Goal: Information Seeking & Learning: Learn about a topic

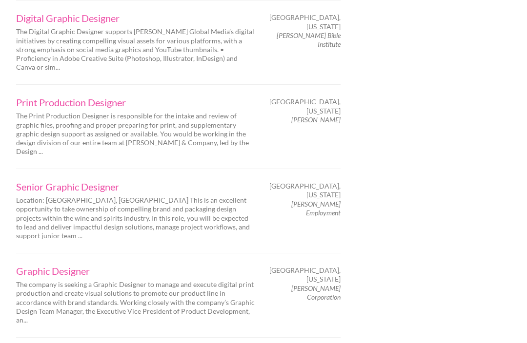
scroll to position [1556, 0]
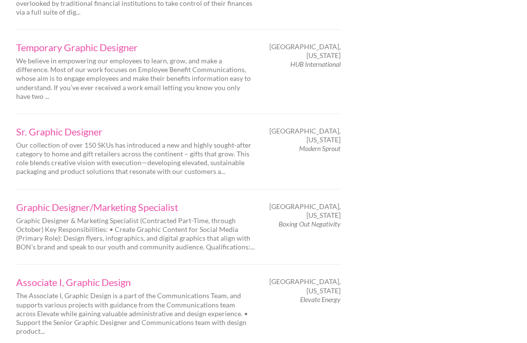
scroll to position [1545, 0]
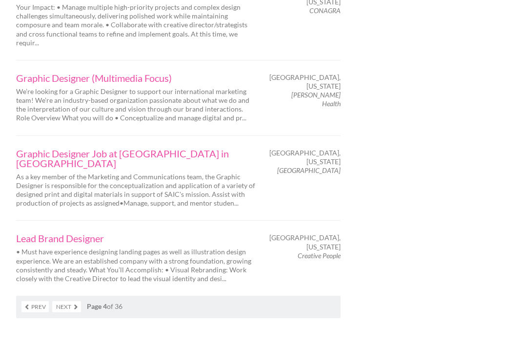
scroll to position [1608, 0]
click at [61, 301] on link "Next" at bounding box center [66, 306] width 29 height 11
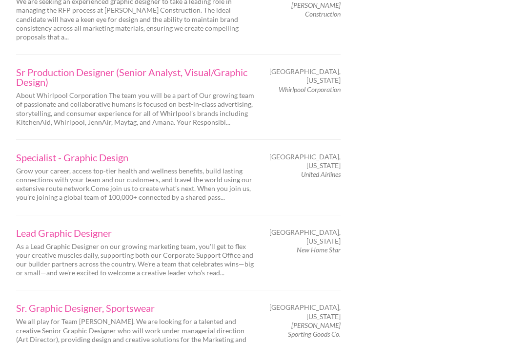
scroll to position [1568, 0]
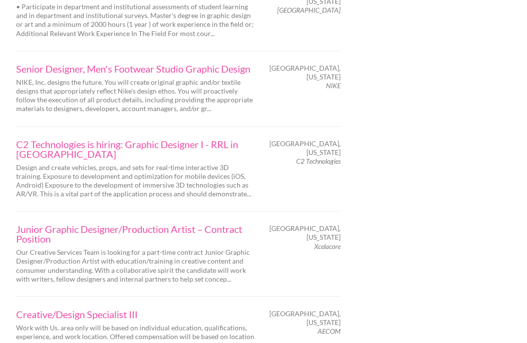
scroll to position [1583, 0]
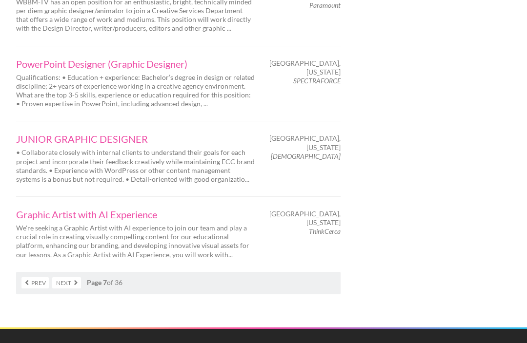
scroll to position [1602, 0]
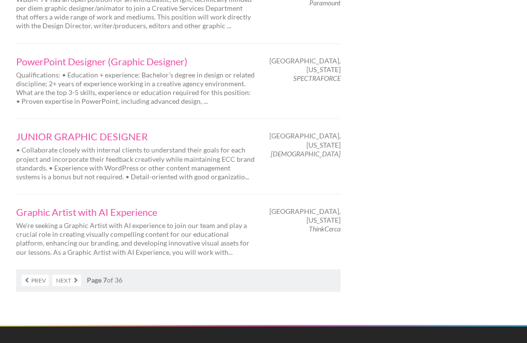
click at [57, 275] on link "Next" at bounding box center [66, 280] width 29 height 11
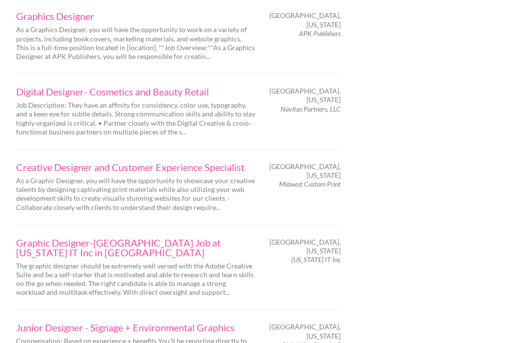
scroll to position [1445, 0]
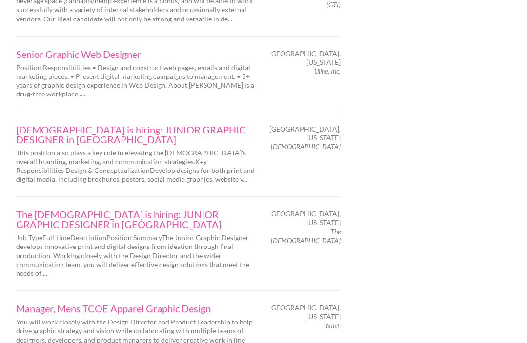
scroll to position [1584, 0]
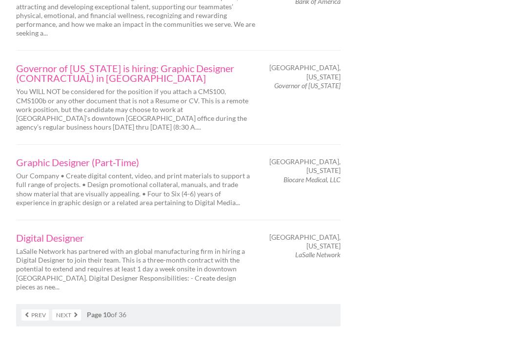
scroll to position [1605, 0]
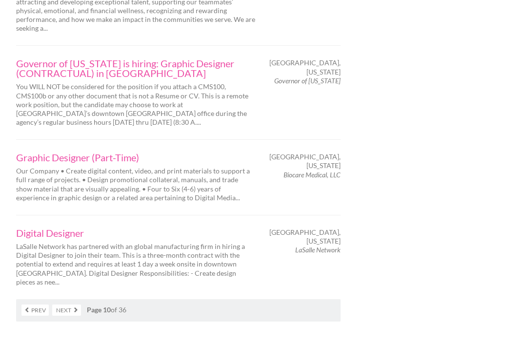
click at [57, 305] on link "Next" at bounding box center [66, 310] width 29 height 11
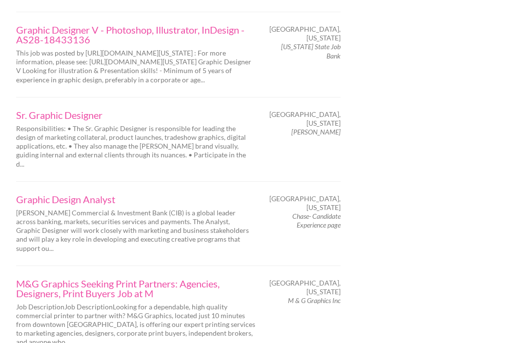
scroll to position [1617, 0]
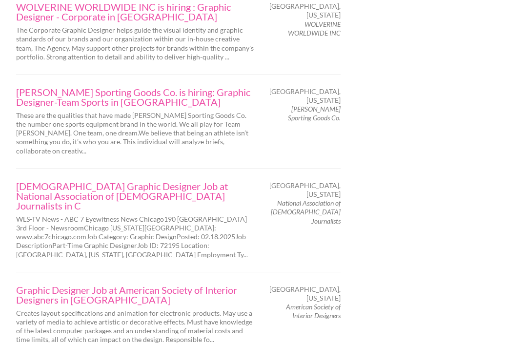
scroll to position [1694, 0]
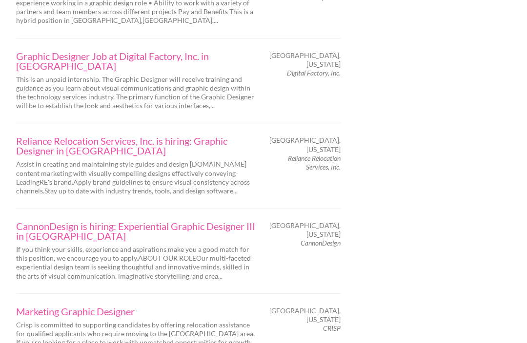
scroll to position [1569, 0]
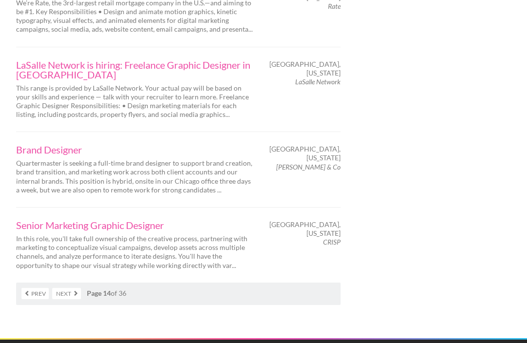
scroll to position [1633, 0]
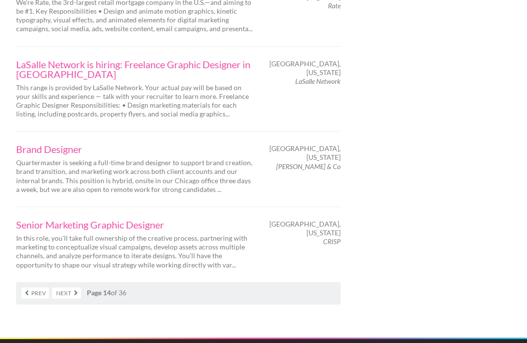
click at [66, 288] on link "Next" at bounding box center [66, 293] width 29 height 11
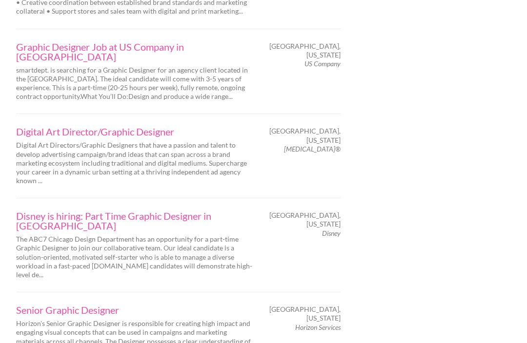
scroll to position [1607, 0]
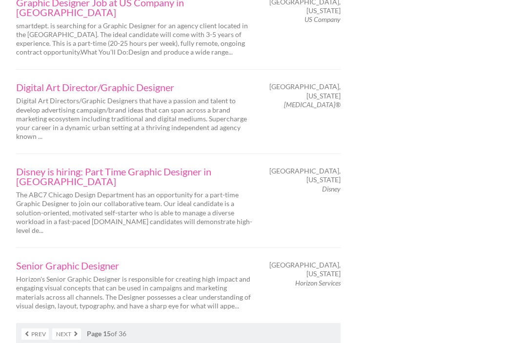
click at [68, 329] on link "Next" at bounding box center [66, 334] width 29 height 11
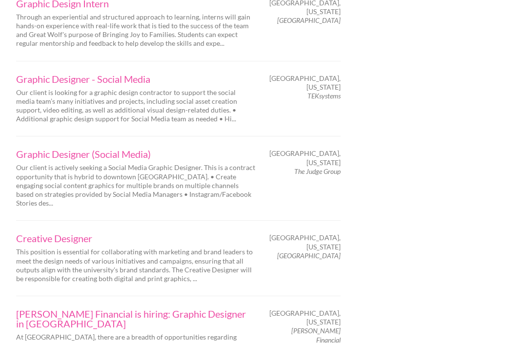
scroll to position [1431, 0]
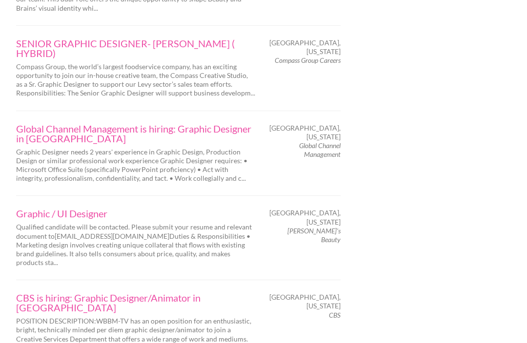
scroll to position [1504, 0]
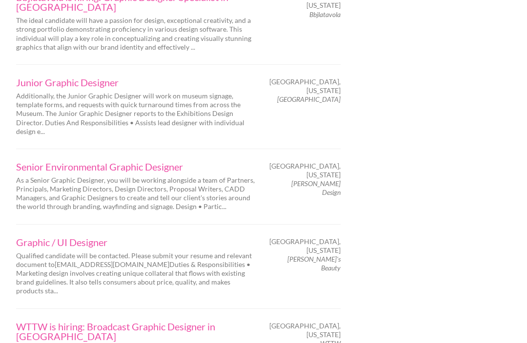
scroll to position [1568, 0]
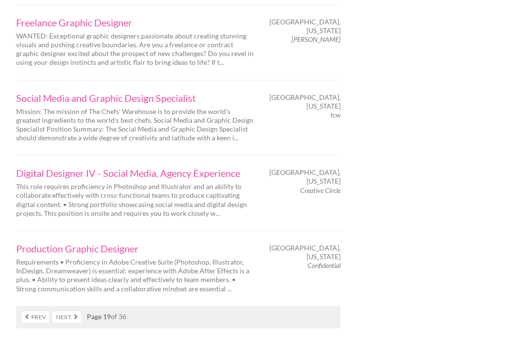
scroll to position [1601, 0]
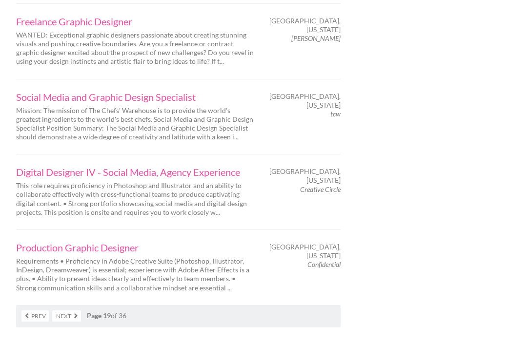
click at [62, 311] on link "Next" at bounding box center [66, 316] width 29 height 11
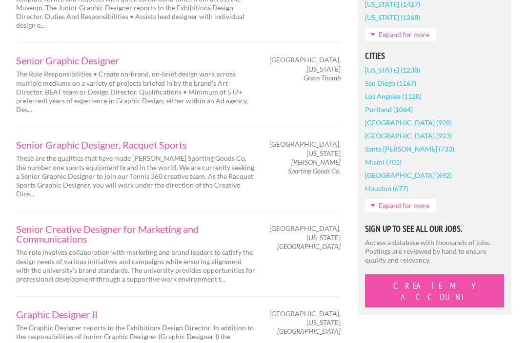
scroll to position [797, 0]
click at [29, 248] on p "The role involves collaboration with marketing and brand leaders to satisfy the…" at bounding box center [135, 266] width 239 height 36
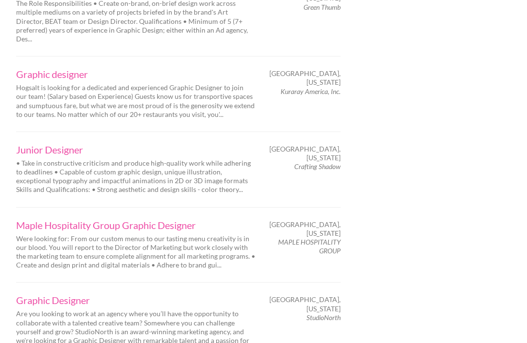
scroll to position [1517, 0]
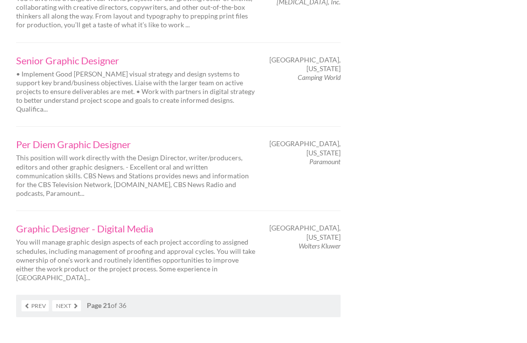
scroll to position [1568, 0]
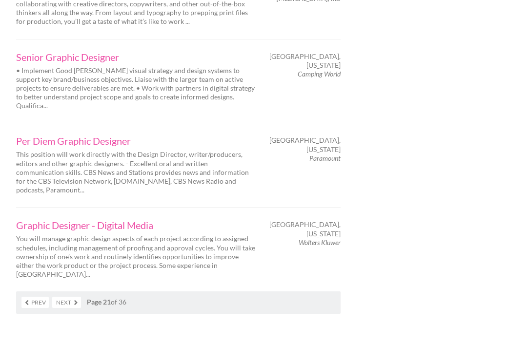
click at [59, 298] on link "Next" at bounding box center [66, 303] width 29 height 11
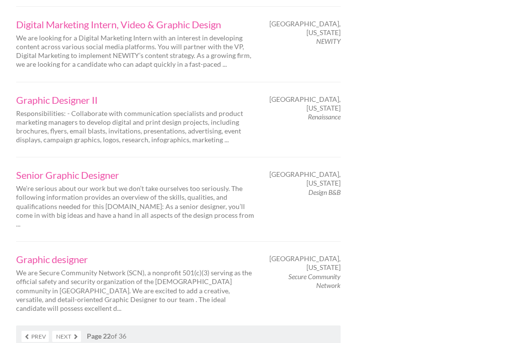
scroll to position [1530, 0]
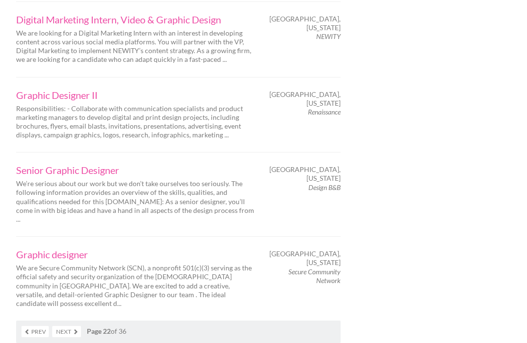
click at [62, 326] on link "Next" at bounding box center [66, 331] width 29 height 11
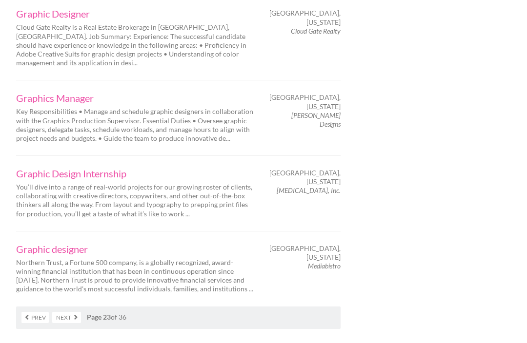
scroll to position [1567, 0]
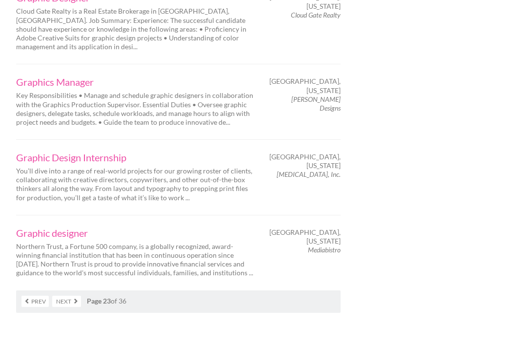
click at [60, 297] on link "Next" at bounding box center [66, 302] width 29 height 11
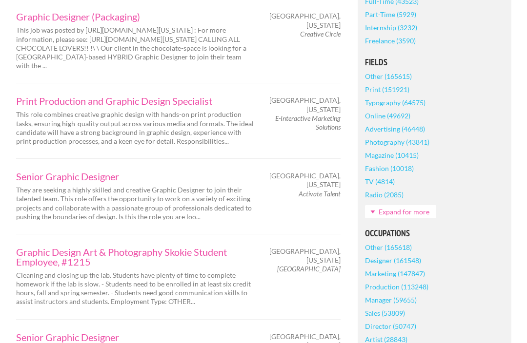
scroll to position [278, 0]
click at [39, 247] on link "Graphic Design Art & Photography Skokie Student Employee, #1215" at bounding box center [135, 257] width 239 height 20
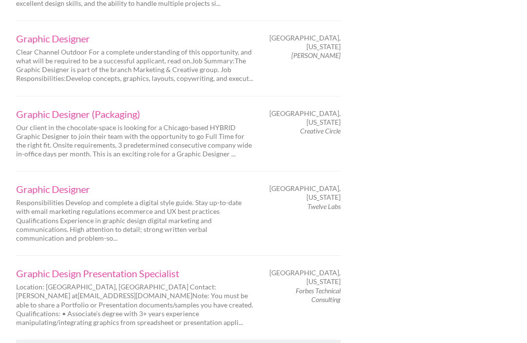
scroll to position [1535, 0]
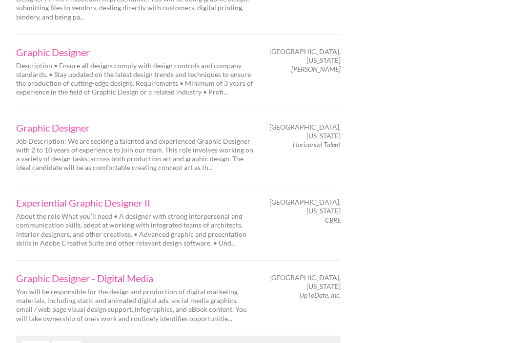
scroll to position [1512, 0]
click at [64, 341] on link "Next" at bounding box center [66, 346] width 29 height 11
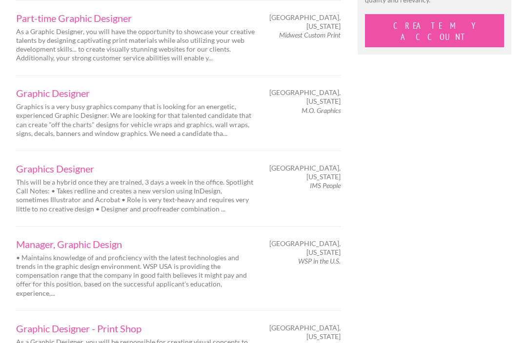
scroll to position [1057, 0]
